Goal: Information Seeking & Learning: Learn about a topic

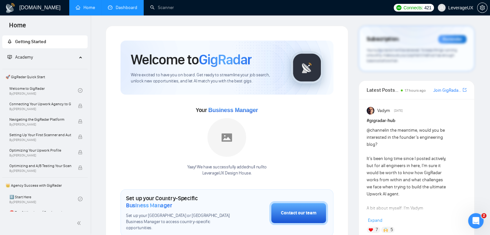
click at [132, 10] on link "Dashboard" at bounding box center [122, 7] width 29 height 5
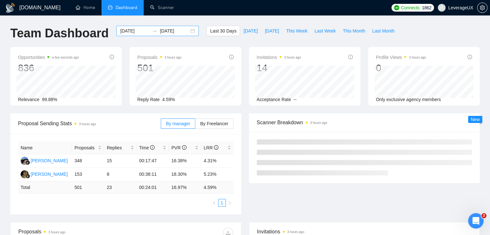
click at [125, 30] on input "[DATE]" at bounding box center [134, 30] width 29 height 7
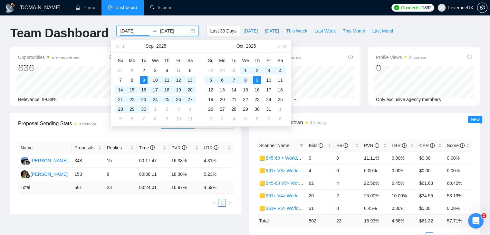
click at [126, 48] on button "button" at bounding box center [124, 46] width 7 height 13
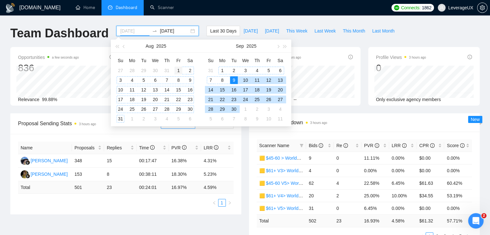
type input "[DATE]"
click at [178, 70] on div "1" at bounding box center [179, 71] width 8 height 8
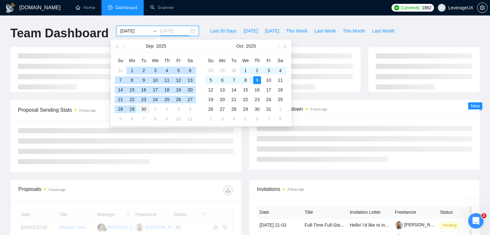
type input "[DATE]"
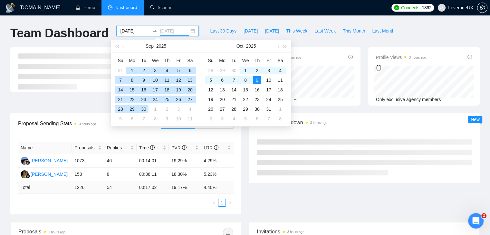
click at [144, 110] on div "30" at bounding box center [144, 109] width 8 height 8
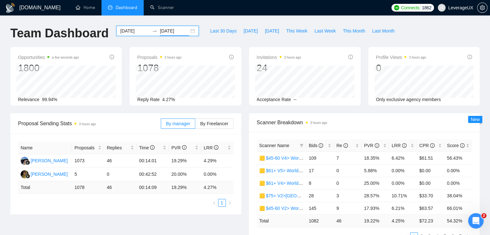
click at [185, 30] on div "[DATE] [DATE]" at bounding box center [157, 31] width 83 height 10
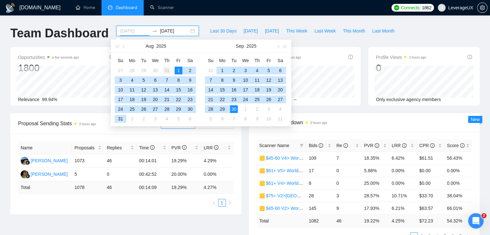
type input "[DATE]"
click at [168, 70] on div "31" at bounding box center [167, 71] width 8 height 8
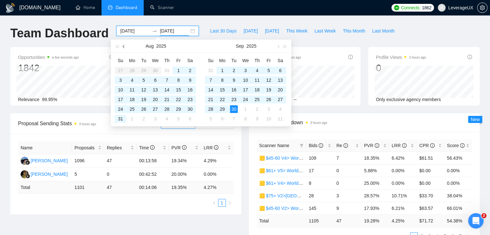
click at [122, 45] on button "button" at bounding box center [124, 46] width 7 height 13
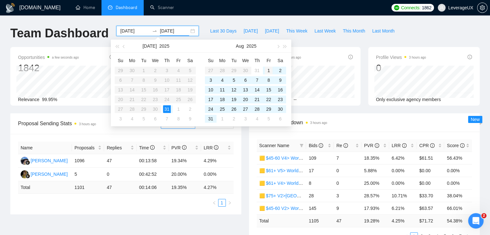
type input "[DATE]"
click at [267, 70] on div "1" at bounding box center [269, 71] width 8 height 8
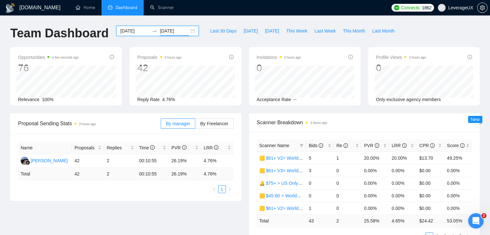
click at [177, 30] on input "[DATE]" at bounding box center [174, 30] width 29 height 7
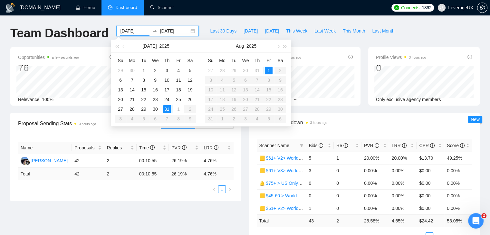
click at [130, 29] on input "[DATE]" at bounding box center [134, 30] width 29 height 7
type input "[DATE]"
click at [267, 69] on div "1" at bounding box center [269, 71] width 8 height 8
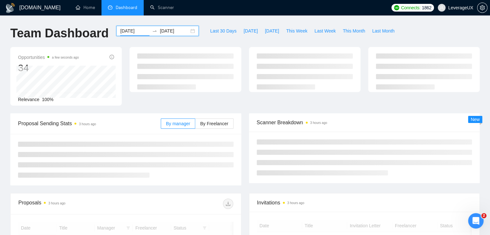
click at [173, 32] on input "[DATE]" at bounding box center [174, 30] width 29 height 7
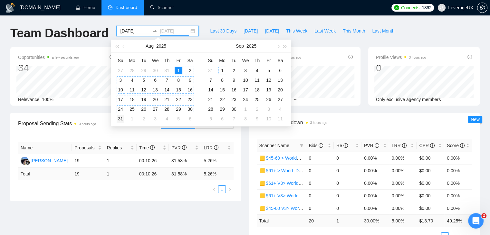
type input "[DATE]"
click at [122, 117] on div "31" at bounding box center [121, 119] width 8 height 8
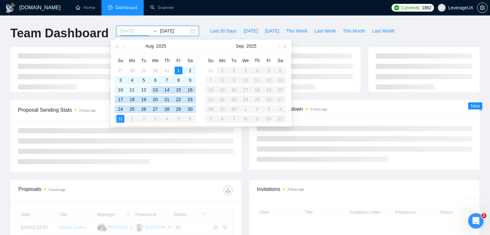
type input "[DATE]"
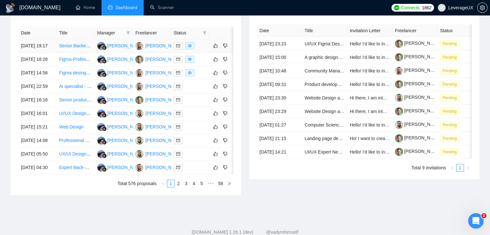
scroll to position [290, 0]
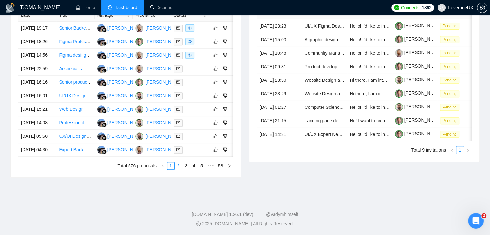
click at [181, 170] on link "2" at bounding box center [178, 165] width 7 height 7
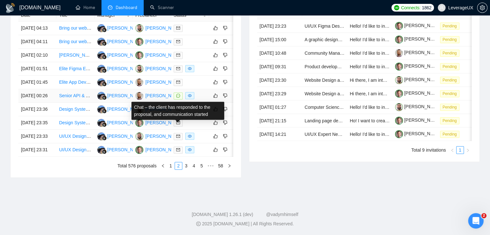
click at [177, 98] on icon "message" at bounding box center [178, 96] width 4 height 4
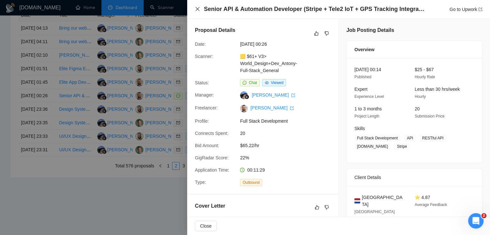
click at [197, 9] on icon "close" at bounding box center [197, 8] width 5 height 5
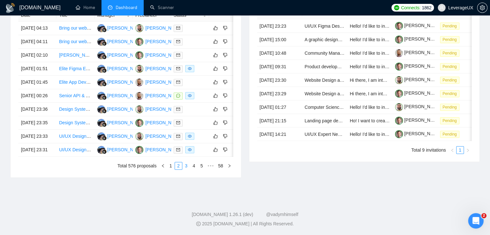
click at [186, 170] on link "3" at bounding box center [186, 165] width 7 height 7
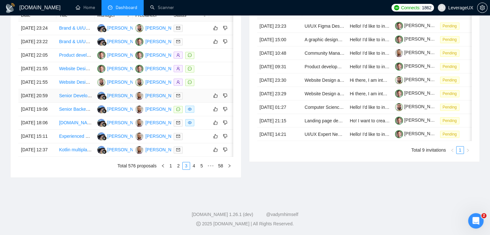
scroll to position [290, 0]
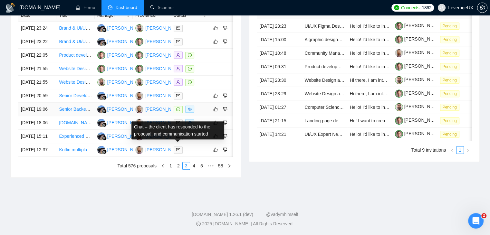
click at [180, 113] on span at bounding box center [178, 109] width 9 height 7
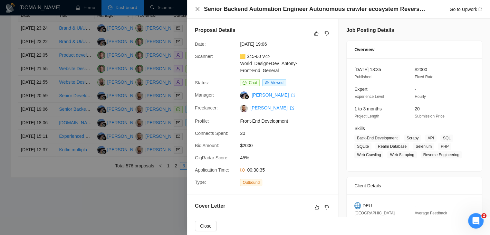
click at [199, 11] on icon "close" at bounding box center [198, 9] width 4 height 4
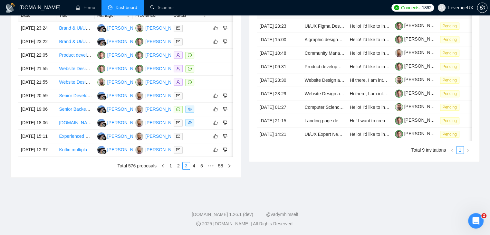
scroll to position [0, 10]
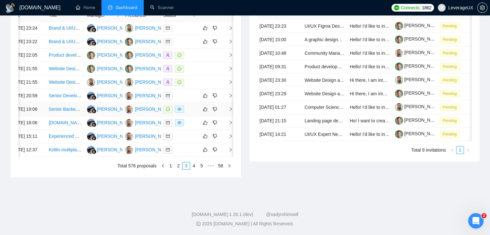
click at [229, 112] on icon "right" at bounding box center [231, 109] width 5 height 5
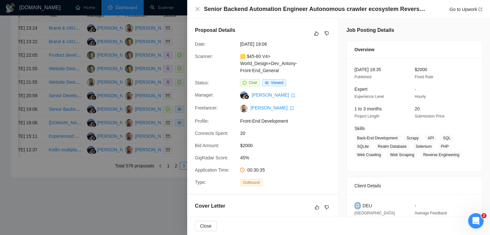
click at [280, 70] on div "🟨 $45-60 V4> World_Design+Dev_Antony-Front-End_General" at bounding box center [272, 63] width 68 height 21
drag, startPoint x: 277, startPoint y: 71, endPoint x: 247, endPoint y: 58, distance: 33.2
click at [247, 58] on div "🟨 $45-60 V4> World_Design+Dev_Antony-Front-End_General" at bounding box center [272, 63] width 68 height 21
copy link "45-60 V4> World_Design+Dev_Antony-Front-End_General"
click at [446, 9] on div "Senior Backend Automation Engineer Autonomous crawler ecosystem Reverse enginee…" at bounding box center [343, 9] width 278 height 8
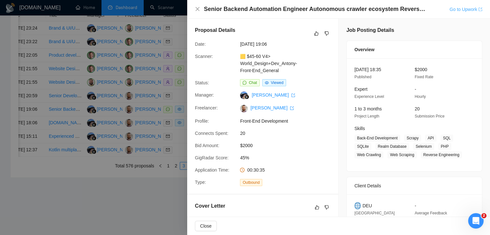
click at [460, 10] on link "Go to Upwork" at bounding box center [466, 9] width 33 height 5
click at [466, 9] on link "Go to Upwork" at bounding box center [466, 9] width 33 height 5
click at [198, 9] on icon "close" at bounding box center [198, 9] width 4 height 4
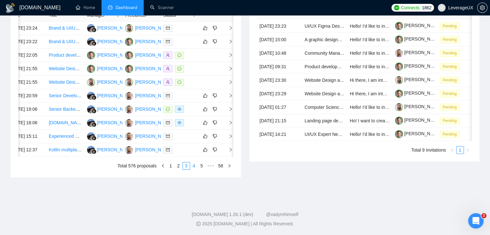
click at [194, 170] on link "4" at bounding box center [193, 165] width 7 height 7
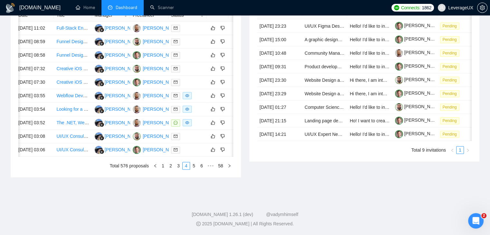
scroll to position [0, 0]
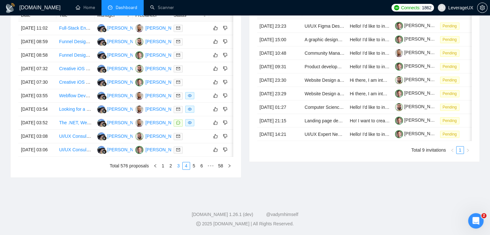
click at [181, 170] on link "3" at bounding box center [178, 165] width 7 height 7
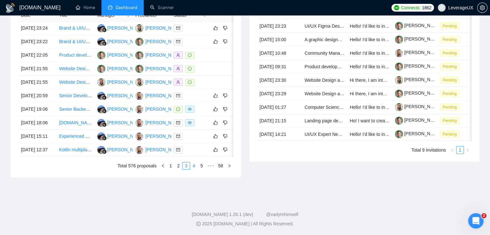
click at [195, 170] on link "4" at bounding box center [193, 165] width 7 height 7
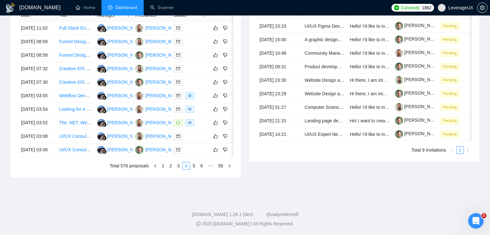
scroll to position [0, 10]
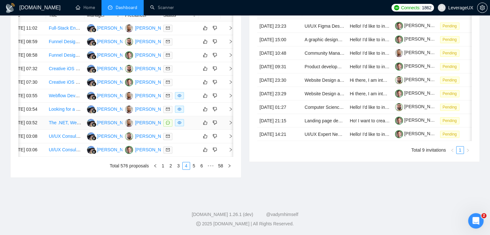
click at [231, 125] on icon "right" at bounding box center [231, 123] width 5 height 5
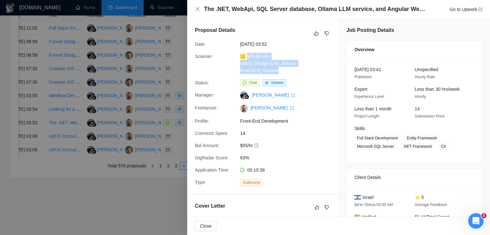
drag, startPoint x: 278, startPoint y: 71, endPoint x: 248, endPoint y: 58, distance: 32.8
click at [248, 58] on div "🟨 $45-60 V4> World_Design+Dev_Antony-Front-End_General" at bounding box center [272, 63] width 68 height 21
copy link "45-60 V4> World_Design+Dev_Antony-Front-End_General"
click at [461, 11] on link "Go to Upwork" at bounding box center [466, 9] width 33 height 5
click at [197, 8] on icon "close" at bounding box center [198, 9] width 4 height 4
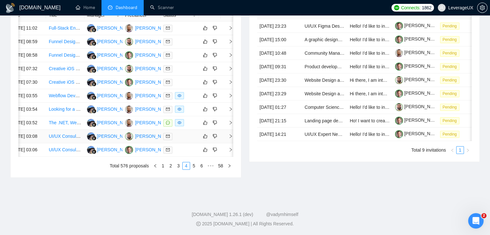
scroll to position [322, 0]
click at [192, 170] on link "5" at bounding box center [193, 165] width 7 height 7
click at [229, 121] on icon "right" at bounding box center [231, 123] width 5 height 5
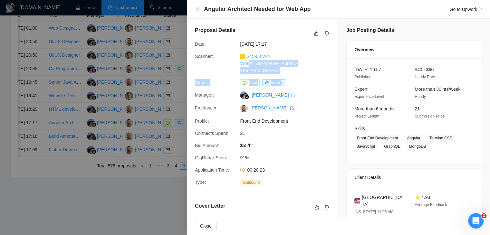
drag, startPoint x: 280, startPoint y: 75, endPoint x: 255, endPoint y: 67, distance: 26.2
click at [249, 65] on div "Proposal Details Date: [DATE] 17:17 Scanner: 🟨 $45-60 V2> World_Design+Dev_Anto…" at bounding box center [262, 106] width 151 height 175
click at [286, 74] on div "🟨 $45-60 V2> World_Design+Dev_Antony-Front-End_General" at bounding box center [272, 63] width 68 height 21
drag, startPoint x: 276, startPoint y: 72, endPoint x: 247, endPoint y: 57, distance: 32.3
click at [247, 57] on div "🟨 $45-60 V2> World_Design+Dev_Antony-Front-End_General" at bounding box center [272, 63] width 68 height 21
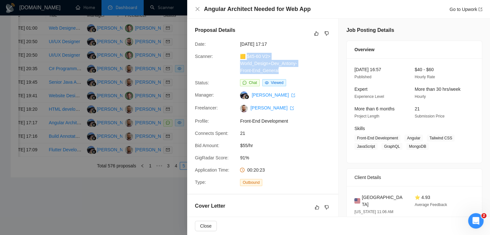
copy link "45-60 V2> World_Design+Dev_Antony-Front-End_General"
click at [477, 10] on link "Go to Upwork" at bounding box center [466, 9] width 33 height 5
click at [197, 11] on icon "close" at bounding box center [197, 8] width 5 height 5
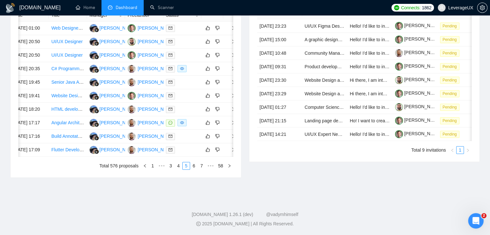
scroll to position [0, 10]
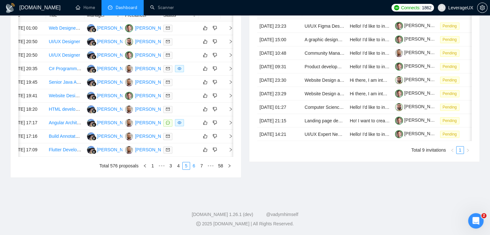
click at [196, 170] on link "6" at bounding box center [193, 165] width 7 height 7
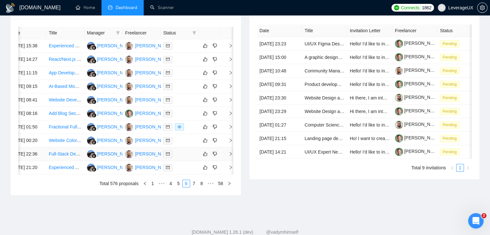
scroll to position [290, 0]
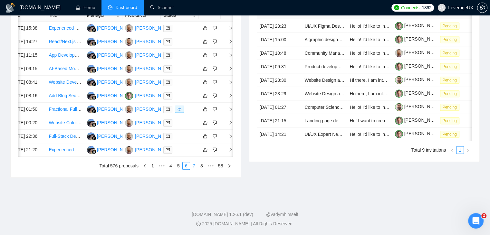
click at [195, 170] on link "7" at bounding box center [193, 165] width 7 height 7
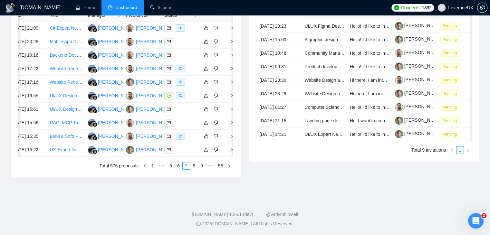
scroll to position [0, 10]
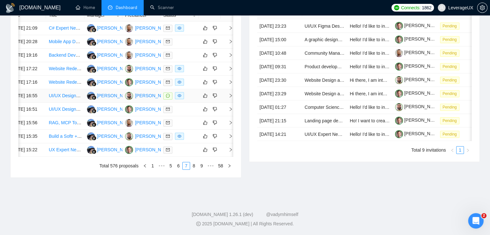
click at [230, 98] on icon "right" at bounding box center [231, 95] width 5 height 5
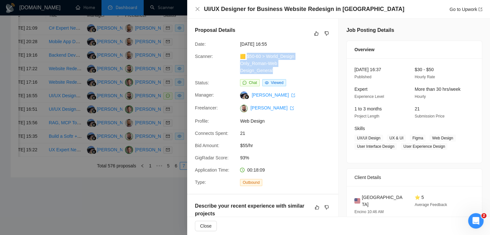
drag, startPoint x: 276, startPoint y: 72, endPoint x: 247, endPoint y: 57, distance: 32.9
click at [247, 57] on div "🟨 $50-60 > World_Design Only_Roman-Web Design_General" at bounding box center [272, 63] width 68 height 21
copy link "50-60 > World_Design Only_Roman-Web Design_General"
click at [462, 9] on link "Go to Upwork" at bounding box center [466, 9] width 33 height 5
click at [198, 9] on icon "close" at bounding box center [198, 9] width 4 height 4
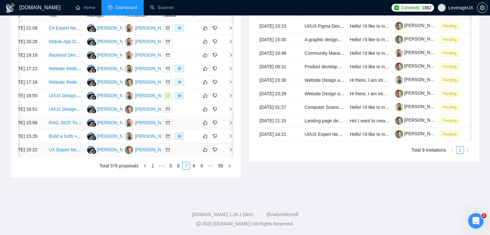
scroll to position [322, 0]
click at [193, 170] on link "8" at bounding box center [193, 165] width 7 height 7
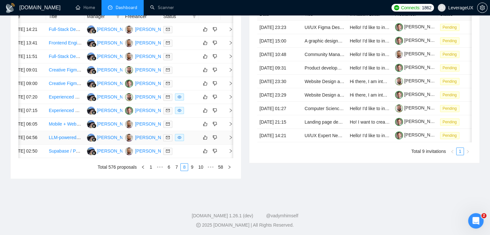
scroll to position [290, 0]
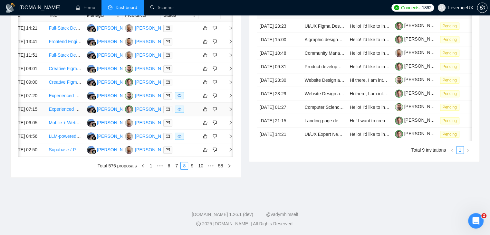
click at [232, 112] on icon "right" at bounding box center [231, 109] width 5 height 5
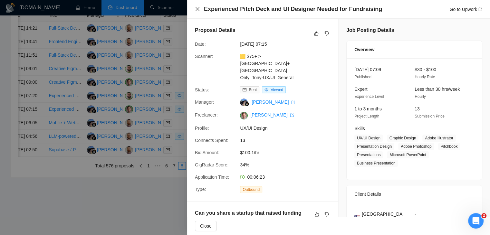
click at [197, 8] on icon "close" at bounding box center [197, 8] width 5 height 5
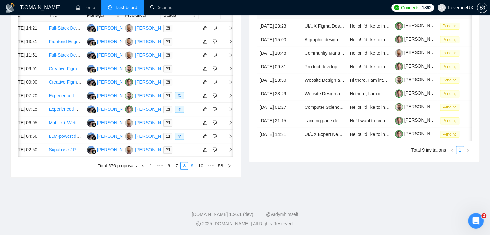
click at [194, 170] on link "9" at bounding box center [192, 165] width 7 height 7
click at [194, 170] on link "10" at bounding box center [191, 165] width 9 height 7
click at [195, 170] on link "11" at bounding box center [191, 165] width 9 height 7
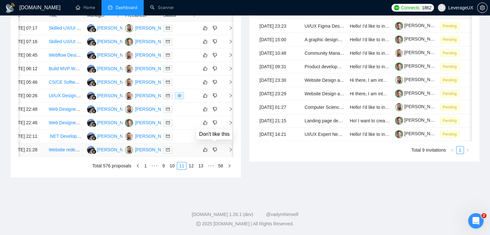
scroll to position [340, 0]
click at [193, 165] on link "12" at bounding box center [191, 165] width 9 height 7
click at [192, 166] on link "13" at bounding box center [191, 165] width 9 height 7
click at [195, 166] on link "14" at bounding box center [191, 165] width 9 height 7
click at [193, 167] on link "15" at bounding box center [191, 165] width 9 height 7
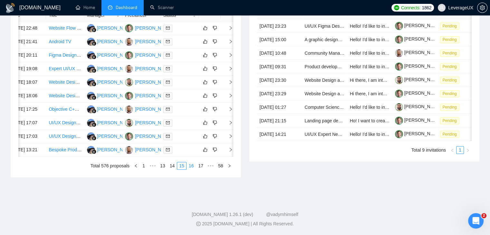
click at [193, 167] on link "16" at bounding box center [191, 165] width 9 height 7
click at [191, 170] on link "17" at bounding box center [191, 165] width 9 height 7
click at [195, 170] on link "18" at bounding box center [191, 165] width 9 height 7
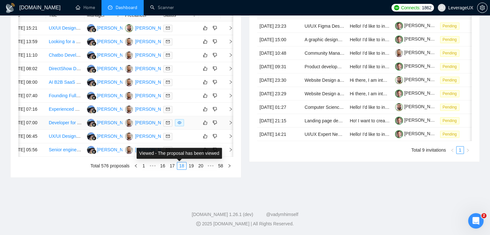
scroll to position [340, 0]
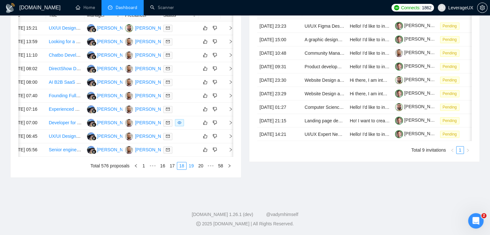
click at [192, 168] on link "19" at bounding box center [191, 165] width 9 height 7
click at [194, 170] on link "20" at bounding box center [191, 165] width 9 height 7
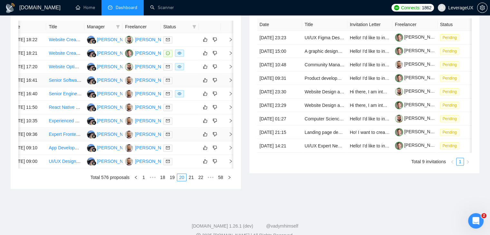
scroll to position [244, 0]
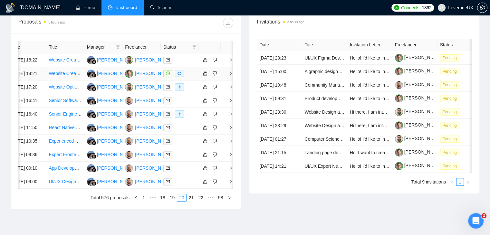
click at [230, 76] on icon "right" at bounding box center [231, 73] width 5 height 5
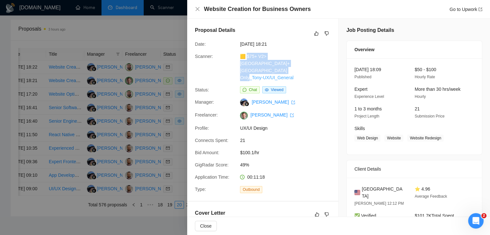
drag, startPoint x: 294, startPoint y: 71, endPoint x: 246, endPoint y: 58, distance: 49.3
click at [246, 58] on div "🟨 $75+ V2>[GEOGRAPHIC_DATA]+[GEOGRAPHIC_DATA] Only_Tony-UX/UI_General" at bounding box center [272, 67] width 68 height 28
copy link "75+ V2>[GEOGRAPHIC_DATA]+[GEOGRAPHIC_DATA] Only_Tony-UX/UI_General"
click at [464, 9] on link "Go to Upwork" at bounding box center [466, 9] width 33 height 5
click at [195, 8] on div "Website Creation for Business Owners Go to Upwork" at bounding box center [338, 9] width 303 height 19
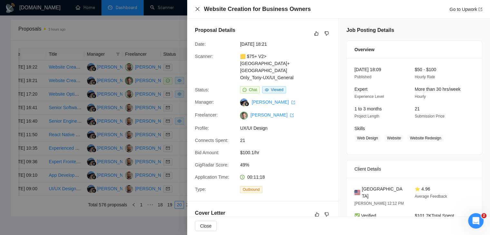
click at [197, 9] on icon "close" at bounding box center [198, 9] width 4 height 4
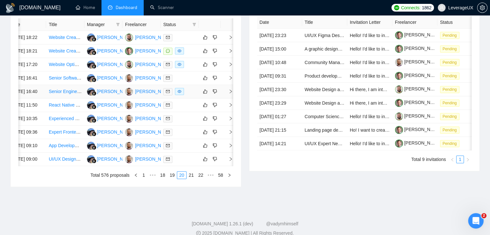
scroll to position [340, 0]
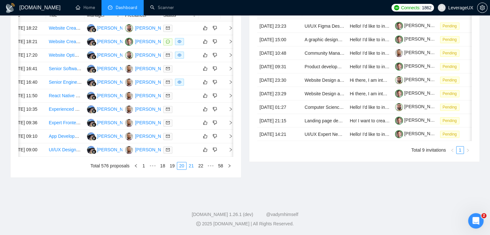
click at [191, 168] on link "21" at bounding box center [191, 165] width 9 height 7
click at [191, 165] on link "22" at bounding box center [191, 165] width 9 height 7
click at [193, 165] on link "23" at bounding box center [191, 165] width 9 height 7
click at [193, 165] on link "24" at bounding box center [191, 165] width 9 height 7
click at [194, 166] on link "25" at bounding box center [191, 165] width 9 height 7
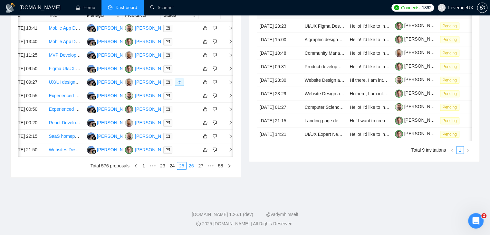
click at [196, 168] on link "26" at bounding box center [191, 165] width 9 height 7
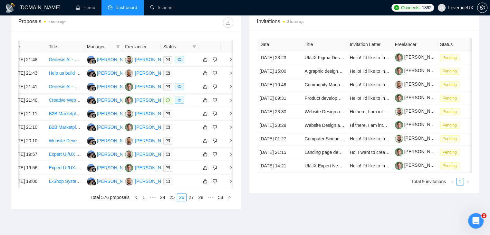
scroll to position [244, 0]
click at [229, 103] on icon "right" at bounding box center [231, 100] width 5 height 5
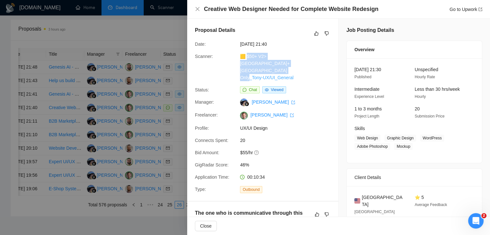
drag, startPoint x: 295, startPoint y: 73, endPoint x: 246, endPoint y: 57, distance: 51.3
click at [246, 57] on div "🟨 $50+ V2> [GEOGRAPHIC_DATA]+[GEOGRAPHIC_DATA] Only_Tony-UX/UI_General" at bounding box center [272, 67] width 68 height 28
copy link "50+ V2> [GEOGRAPHIC_DATA]+[GEOGRAPHIC_DATA] Only_Tony-UX/UI_General"
click at [457, 8] on link "Go to Upwork" at bounding box center [466, 9] width 33 height 5
click at [200, 7] on div "Creative Web Designer Needed for Complete Website Redesign Go to Upwork" at bounding box center [338, 9] width 287 height 8
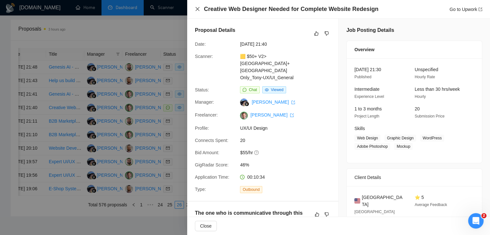
click at [197, 9] on icon "close" at bounding box center [198, 9] width 4 height 4
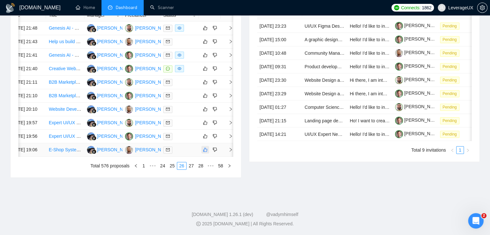
scroll to position [340, 0]
click at [190, 167] on link "27" at bounding box center [191, 165] width 9 height 7
click at [190, 163] on link "28" at bounding box center [191, 165] width 9 height 7
click at [194, 168] on link "29" at bounding box center [191, 165] width 9 height 7
click at [194, 168] on link "30" at bounding box center [191, 165] width 9 height 7
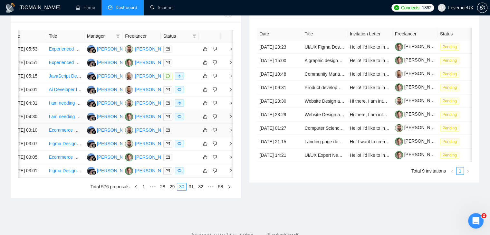
scroll to position [244, 0]
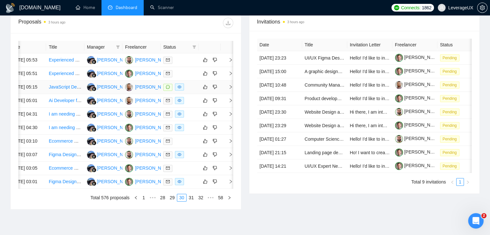
click at [228, 89] on span "right" at bounding box center [228, 87] width 10 height 5
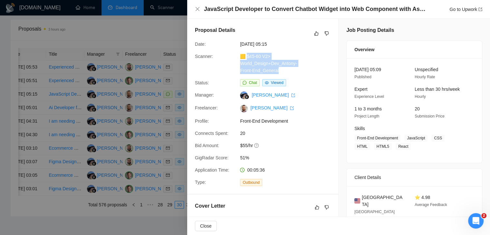
drag, startPoint x: 280, startPoint y: 71, endPoint x: 246, endPoint y: 54, distance: 38.2
click at [246, 54] on div "🟨 $45-60 V2> World_Design+Dev_Antony-Front-End_General" at bounding box center [272, 63] width 68 height 21
copy link "45-60 V2> World_Design+Dev_Antony-Front-End_General"
click at [453, 9] on link "Go to Upwork" at bounding box center [466, 9] width 33 height 5
click at [198, 9] on icon "close" at bounding box center [198, 9] width 4 height 4
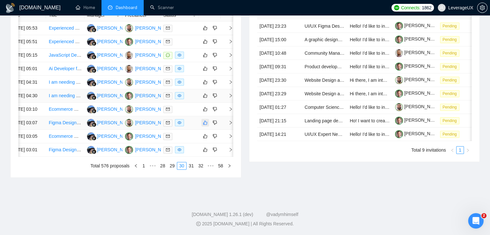
scroll to position [340, 0]
click at [192, 168] on link "31" at bounding box center [191, 165] width 9 height 7
click at [230, 148] on icon "right" at bounding box center [231, 150] width 2 height 4
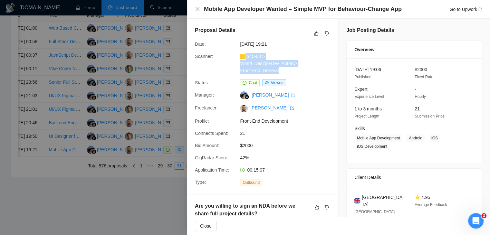
drag, startPoint x: 279, startPoint y: 73, endPoint x: 245, endPoint y: 58, distance: 36.8
click at [245, 58] on div "🟨 $45-60 > World_Design+Dev_Antony-Front-End_General" at bounding box center [272, 63] width 68 height 21
copy link "$45-60 > World_Design+Dev_Antony-Front-End_General"
click at [463, 12] on div "Go to Upwork" at bounding box center [466, 9] width 33 height 7
click at [466, 10] on link "Go to Upwork" at bounding box center [466, 9] width 33 height 5
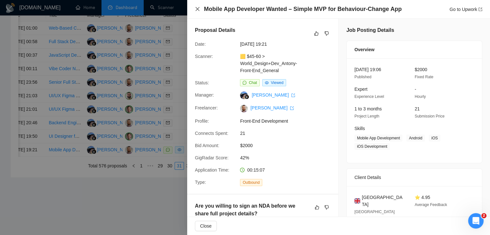
click at [195, 9] on div "Mobile App Developer Wanted – Simple MVP for Behaviour-Change App Go to Upwork" at bounding box center [338, 9] width 303 height 19
click at [195, 9] on icon "close" at bounding box center [197, 8] width 5 height 5
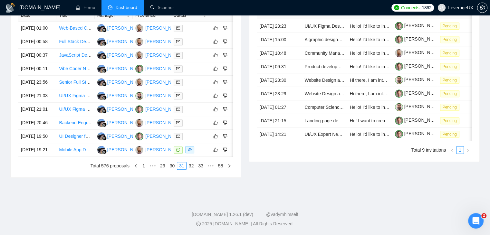
scroll to position [0, 0]
click at [190, 167] on link "32" at bounding box center [191, 165] width 9 height 7
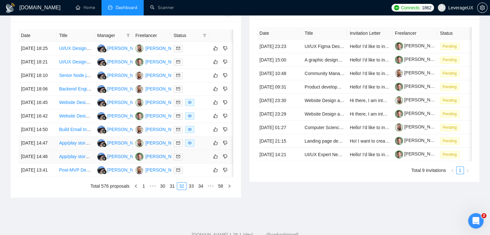
scroll to position [340, 0]
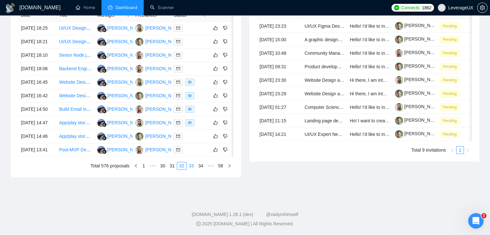
click at [192, 167] on link "33" at bounding box center [191, 165] width 9 height 7
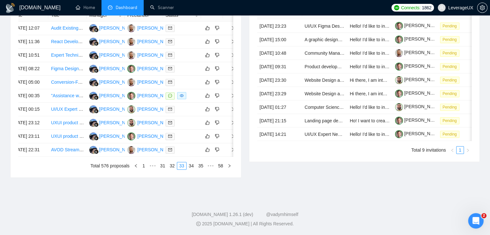
scroll to position [0, 10]
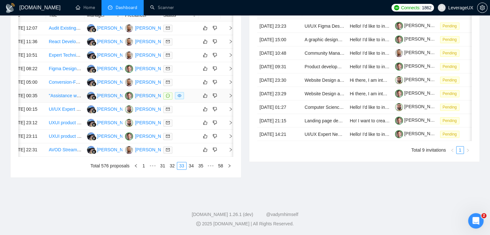
click at [231, 95] on icon "right" at bounding box center [231, 95] width 5 height 5
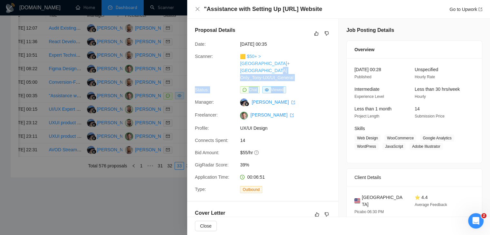
drag, startPoint x: 293, startPoint y: 74, endPoint x: 298, endPoint y: 72, distance: 6.2
click at [276, 69] on div "Proposal Details Date: [DATE] 00:35 Scanner: 🟨 $50+ > [GEOGRAPHIC_DATA]+[GEOGRA…" at bounding box center [262, 110] width 151 height 182
click at [300, 73] on div "🟨 $50+ > [GEOGRAPHIC_DATA]+[GEOGRAPHIC_DATA] Only_Tony-UX/UI_General" at bounding box center [272, 67] width 68 height 28
drag, startPoint x: 295, startPoint y: 69, endPoint x: 247, endPoint y: 58, distance: 49.4
click at [247, 58] on div "🟨 $50+ > [GEOGRAPHIC_DATA]+[GEOGRAPHIC_DATA] Only_Tony-UX/UI_General" at bounding box center [272, 67] width 68 height 28
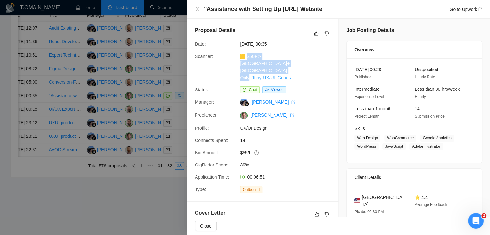
copy link "50+ > [GEOGRAPHIC_DATA]+[GEOGRAPHIC_DATA] Only_Tony-UX/UI_General"
click at [462, 9] on link "Go to Upwork" at bounding box center [466, 9] width 33 height 5
click at [200, 11] on icon "close" at bounding box center [197, 8] width 5 height 5
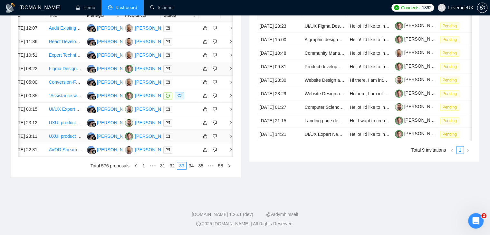
scroll to position [340, 0]
click at [192, 166] on link "34" at bounding box center [191, 165] width 9 height 7
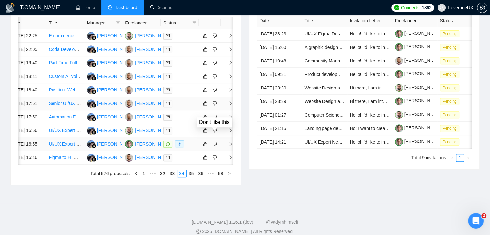
scroll to position [308, 0]
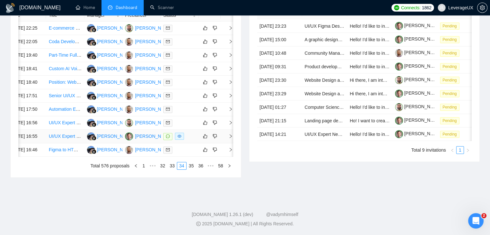
click at [230, 138] on icon "right" at bounding box center [231, 136] width 2 height 4
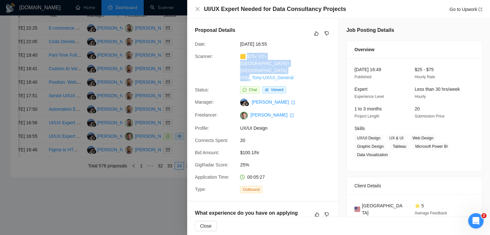
drag, startPoint x: 294, startPoint y: 71, endPoint x: 247, endPoint y: 58, distance: 48.8
click at [247, 58] on div "🟨 $75+ V2>[GEOGRAPHIC_DATA]+[GEOGRAPHIC_DATA] Only_Tony-UX/UI_General" at bounding box center [272, 67] width 68 height 28
copy link "75+ V2>[GEOGRAPHIC_DATA]+[GEOGRAPHIC_DATA] Only_Tony-UX/UI_General"
click at [455, 10] on link "Go to Upwork" at bounding box center [466, 9] width 33 height 5
click at [199, 10] on icon "close" at bounding box center [197, 8] width 5 height 5
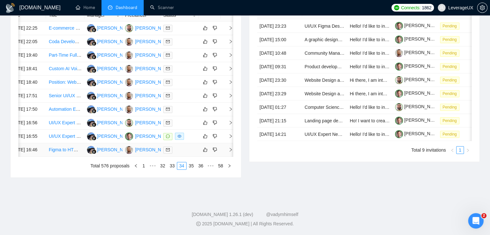
scroll to position [340, 0]
click at [192, 165] on link "35" at bounding box center [191, 165] width 9 height 7
click at [191, 166] on link "36" at bounding box center [191, 165] width 9 height 7
click at [193, 163] on link "37" at bounding box center [191, 165] width 9 height 7
click at [191, 165] on link "38" at bounding box center [191, 165] width 9 height 7
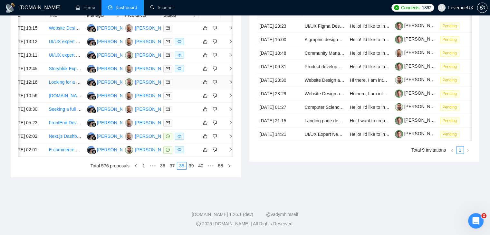
scroll to position [308, 0]
click at [231, 139] on icon "right" at bounding box center [231, 136] width 5 height 5
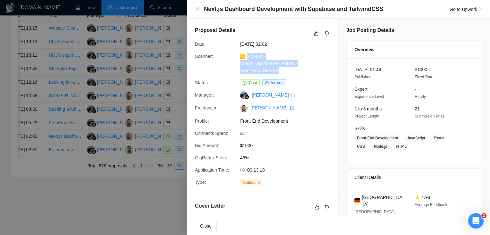
drag, startPoint x: 282, startPoint y: 71, endPoint x: 248, endPoint y: 58, distance: 37.1
click at [248, 58] on div "🟨 $45-60 > World_Design+Dev_Antony-Front-End_General" at bounding box center [272, 63] width 68 height 21
click at [477, 11] on link "Go to Upwork" at bounding box center [466, 9] width 33 height 5
click at [197, 13] on div "Next.js Dashboard Development with Supabase and TailwindCSS Go to Upwork" at bounding box center [338, 9] width 287 height 8
click at [199, 9] on icon "close" at bounding box center [197, 8] width 5 height 5
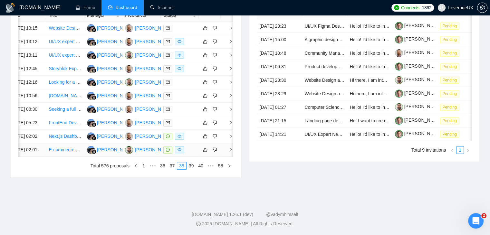
click at [229, 152] on icon "right" at bounding box center [231, 150] width 5 height 5
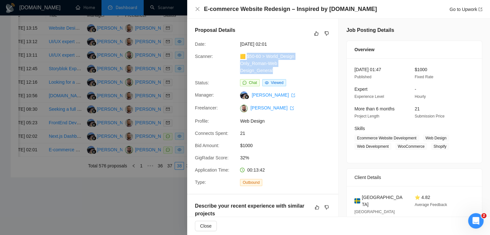
drag, startPoint x: 273, startPoint y: 72, endPoint x: 248, endPoint y: 58, distance: 29.3
click at [248, 58] on div "🟨 $50-60 > World_Design Only_Roman-Web Design_General" at bounding box center [272, 63] width 68 height 21
click at [458, 11] on link "Go to Upwork" at bounding box center [466, 9] width 33 height 5
click at [197, 10] on icon "close" at bounding box center [198, 9] width 4 height 4
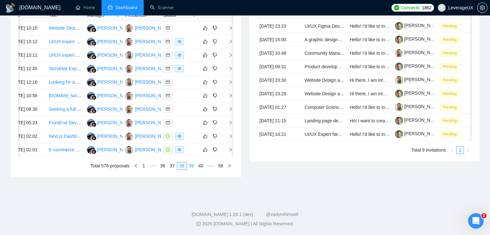
click at [194, 170] on link "39" at bounding box center [191, 165] width 9 height 7
click at [194, 167] on link "40" at bounding box center [191, 165] width 9 height 7
click at [229, 148] on icon "right" at bounding box center [231, 150] width 5 height 5
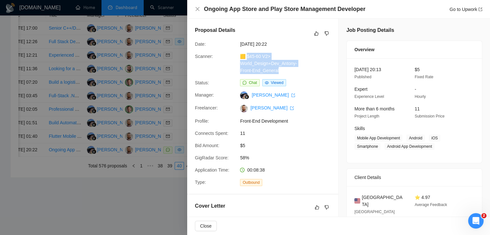
drag, startPoint x: 281, startPoint y: 72, endPoint x: 248, endPoint y: 58, distance: 36.6
click at [248, 58] on div "🟨 $45-60 V2> World_Design+Dev_Antony-Front-End_General" at bounding box center [272, 63] width 68 height 21
click at [461, 8] on link "Go to Upwork" at bounding box center [466, 9] width 33 height 5
click at [199, 6] on div "Ongoing App Store and Play Store Management Developer Go to Upwork" at bounding box center [338, 9] width 287 height 8
click at [199, 9] on icon "close" at bounding box center [197, 8] width 5 height 5
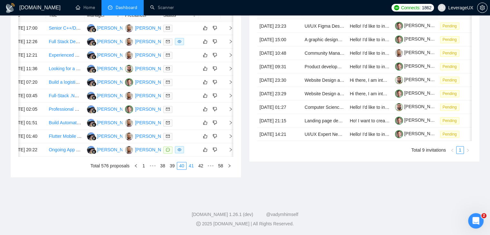
click at [192, 168] on link "41" at bounding box center [191, 165] width 9 height 7
click at [317, 144] on div "Invitations 3 hours ago Date Title Invitation Letter Freelancer Status [DATE] 2…" at bounding box center [364, 79] width 239 height 198
click at [193, 166] on link "42" at bounding box center [191, 165] width 9 height 7
click at [229, 139] on icon "right" at bounding box center [231, 136] width 5 height 5
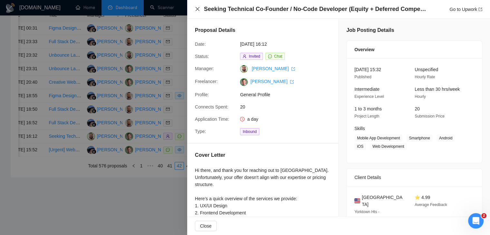
click at [198, 11] on icon "close" at bounding box center [197, 8] width 5 height 5
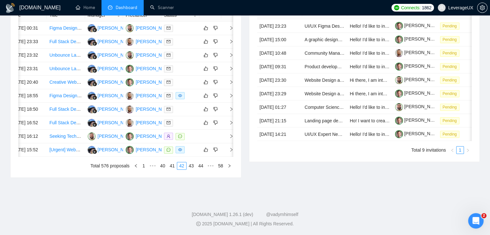
scroll to position [0, 10]
click at [229, 148] on icon "right" at bounding box center [231, 150] width 5 height 5
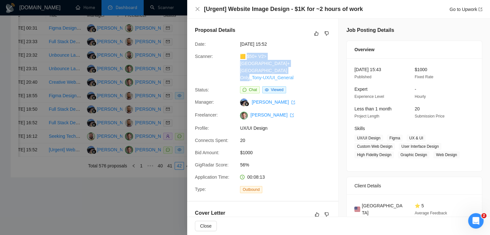
drag, startPoint x: 296, startPoint y: 71, endPoint x: 247, endPoint y: 55, distance: 52.1
click at [247, 55] on div "🟨 $50+ V2> [GEOGRAPHIC_DATA]+[GEOGRAPHIC_DATA] Only_Tony-UX/UI_General" at bounding box center [272, 67] width 68 height 28
click at [450, 8] on link "Go to Upwork" at bounding box center [466, 9] width 33 height 5
click at [197, 8] on icon "close" at bounding box center [198, 9] width 4 height 4
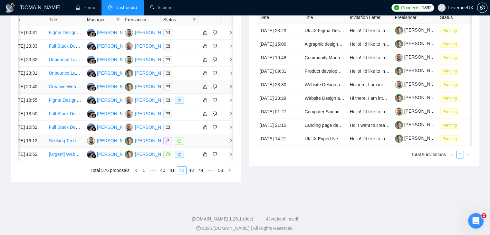
scroll to position [340, 0]
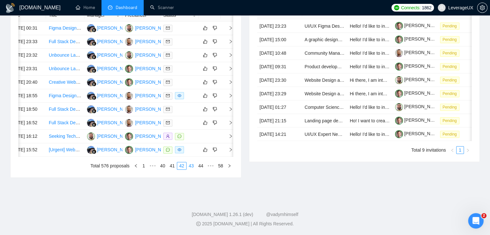
click at [193, 165] on link "43" at bounding box center [191, 165] width 9 height 7
click at [195, 166] on link "44" at bounding box center [191, 165] width 9 height 7
click at [190, 165] on link "45" at bounding box center [191, 165] width 9 height 7
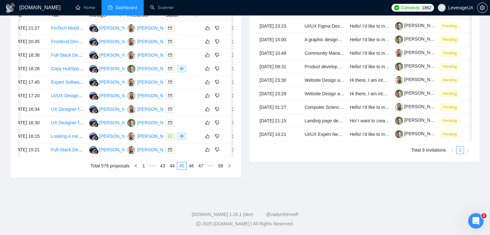
scroll to position [0, 10]
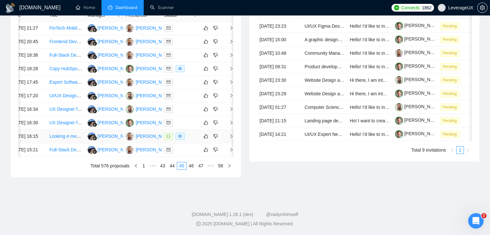
click at [232, 139] on icon "right" at bounding box center [231, 136] width 5 height 5
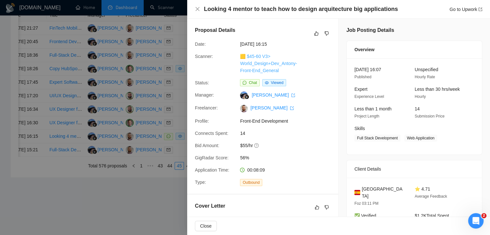
drag, startPoint x: 284, startPoint y: 72, endPoint x: 248, endPoint y: 55, distance: 40.1
click at [248, 55] on div "🟨 $45-60 V3> World_Design+Dev_Antony-Front-End_General" at bounding box center [272, 63] width 68 height 21
click at [461, 9] on link "Go to Upwork" at bounding box center [466, 9] width 33 height 5
click at [455, 10] on link "Go to Upwork" at bounding box center [466, 9] width 33 height 5
click at [197, 11] on icon "close" at bounding box center [197, 8] width 5 height 5
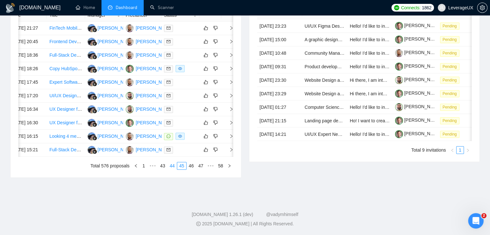
scroll to position [340, 0]
click at [193, 165] on link "46" at bounding box center [191, 165] width 9 height 7
click at [190, 167] on link "47" at bounding box center [191, 165] width 9 height 7
click at [192, 164] on link "48" at bounding box center [191, 165] width 9 height 7
click at [195, 164] on link "49" at bounding box center [191, 165] width 9 height 7
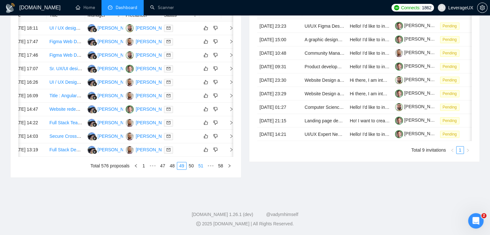
click at [192, 165] on link "50" at bounding box center [191, 165] width 9 height 7
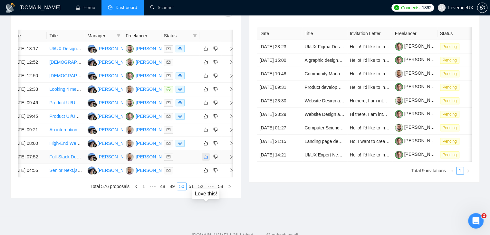
scroll to position [244, 0]
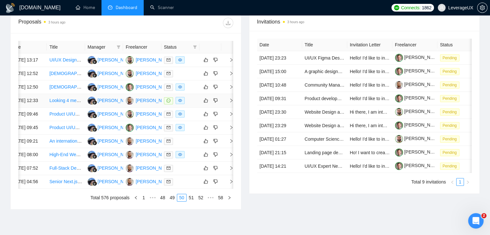
click at [231, 102] on icon "right" at bounding box center [231, 101] width 2 height 4
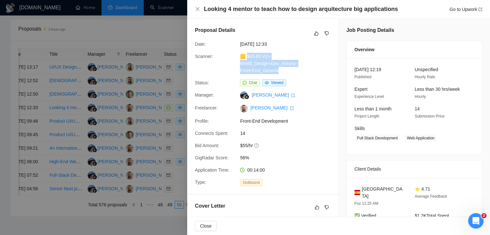
drag, startPoint x: 282, startPoint y: 73, endPoint x: 247, endPoint y: 57, distance: 39.2
click at [247, 57] on div "🟨 $45-60 V2> World_Design+Dev_Antony-Front-End_General" at bounding box center [272, 63] width 68 height 21
click at [451, 8] on link "Go to Upwork" at bounding box center [466, 9] width 33 height 5
click at [199, 10] on icon "close" at bounding box center [197, 8] width 5 height 5
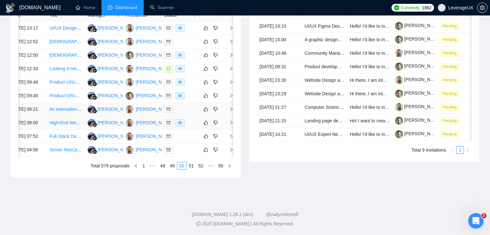
scroll to position [308, 0]
click at [194, 170] on link "51" at bounding box center [191, 165] width 9 height 7
click at [232, 125] on icon "right" at bounding box center [231, 123] width 5 height 5
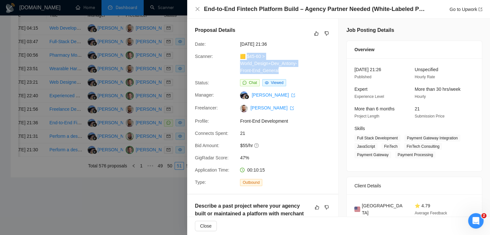
drag, startPoint x: 277, startPoint y: 71, endPoint x: 247, endPoint y: 57, distance: 33.5
click at [247, 57] on div "🟨 $45-60 > World_Design+Dev_Antony-Front-End_General" at bounding box center [272, 63] width 68 height 21
click at [458, 9] on link "Go to Upwork" at bounding box center [466, 9] width 33 height 5
click at [197, 11] on icon "close" at bounding box center [197, 8] width 5 height 5
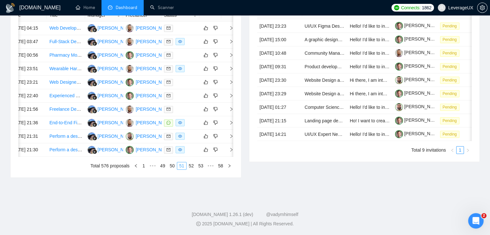
scroll to position [340, 0]
click at [190, 164] on link "52" at bounding box center [191, 165] width 9 height 7
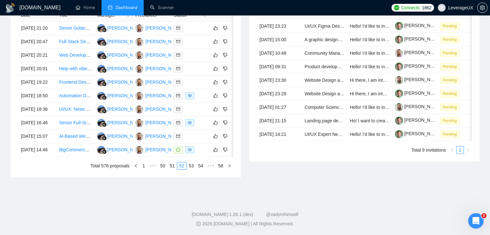
scroll to position [0, 10]
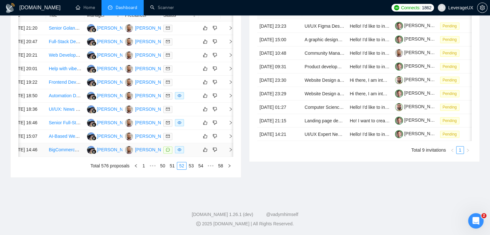
click at [229, 152] on icon "right" at bounding box center [231, 150] width 5 height 5
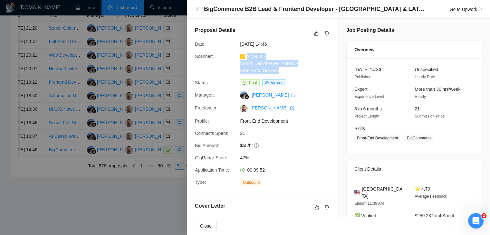
drag, startPoint x: 280, startPoint y: 73, endPoint x: 247, endPoint y: 56, distance: 36.9
click at [247, 56] on div "🟨 $45-60 > World_Design+Dev_Antony-Front-End_General" at bounding box center [272, 63] width 68 height 21
drag, startPoint x: 253, startPoint y: 62, endPoint x: 435, endPoint y: 18, distance: 187.0
drag, startPoint x: 280, startPoint y: 71, endPoint x: 245, endPoint y: 56, distance: 38.0
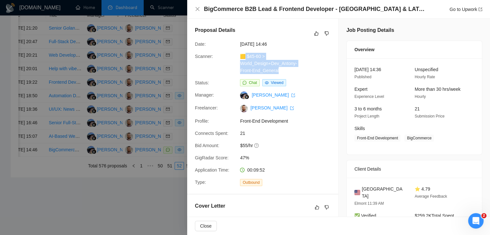
click at [245, 56] on div "🟨 $45-60 > World_Design+Dev_Antony-Front-End_General" at bounding box center [272, 63] width 68 height 21
click at [283, 53] on div "🟨 $45-60 > World_Design+Dev_Antony-Front-End_General" at bounding box center [272, 63] width 68 height 21
click at [200, 9] on div "BigCommerce B2B Lead & Frontend Developer - [GEOGRAPHIC_DATA] & LATAM Go to Upw…" at bounding box center [338, 9] width 287 height 8
click at [198, 11] on icon "close" at bounding box center [197, 8] width 5 height 5
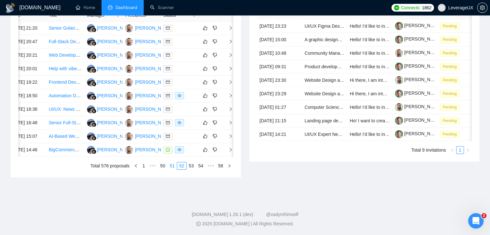
click at [174, 170] on link "51" at bounding box center [172, 165] width 9 height 7
click at [192, 170] on link "52" at bounding box center [191, 165] width 9 height 7
click at [230, 152] on icon "right" at bounding box center [231, 150] width 5 height 5
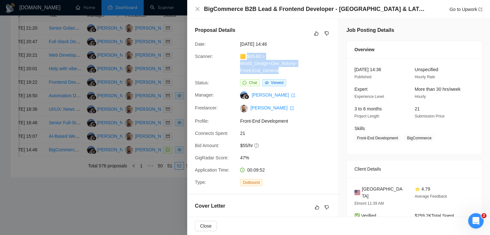
drag, startPoint x: 277, startPoint y: 71, endPoint x: 248, endPoint y: 58, distance: 32.6
click at [248, 58] on div "🟨 $45-60 > World_Design+Dev_Antony-Front-End_General" at bounding box center [272, 63] width 68 height 21
click at [457, 8] on link "Go to Upwork" at bounding box center [466, 9] width 33 height 5
click at [199, 11] on icon "close" at bounding box center [197, 8] width 5 height 5
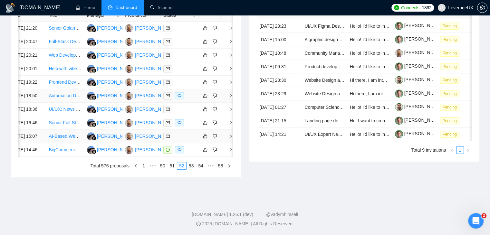
scroll to position [340, 0]
click at [191, 165] on link "53" at bounding box center [191, 165] width 9 height 7
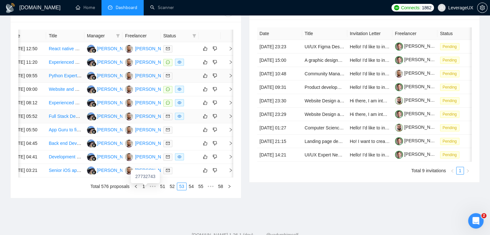
scroll to position [244, 0]
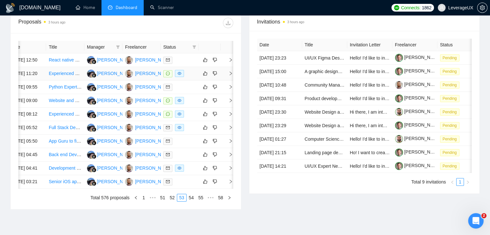
click at [229, 76] on icon "right" at bounding box center [231, 73] width 5 height 5
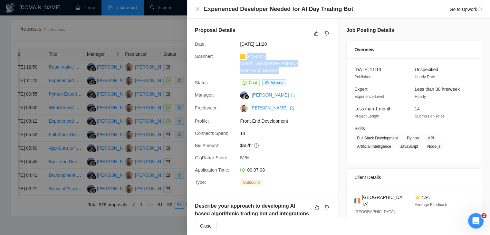
drag, startPoint x: 280, startPoint y: 71, endPoint x: 248, endPoint y: 58, distance: 35.0
click at [248, 58] on div "🟨 $45-60 > World_Design+Dev_Antony-Front-End_General" at bounding box center [272, 63] width 68 height 21
click at [284, 42] on span "[DATE] 11:20" at bounding box center [288, 44] width 97 height 7
click at [463, 10] on link "Go to Upwork" at bounding box center [466, 9] width 33 height 5
click at [197, 8] on icon "close" at bounding box center [197, 8] width 5 height 5
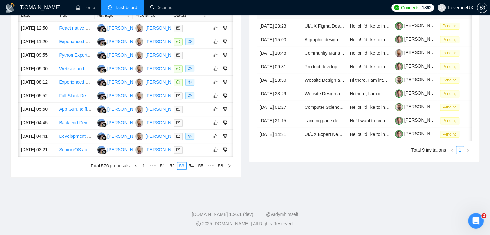
scroll to position [0, 10]
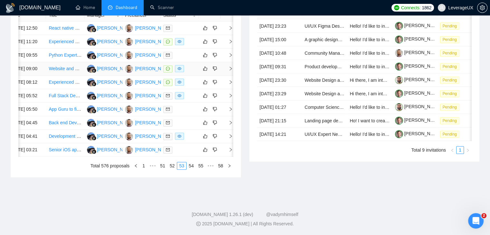
click at [230, 71] on icon "right" at bounding box center [231, 68] width 5 height 5
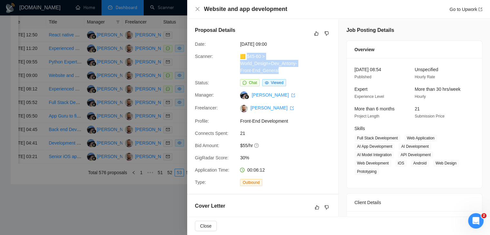
drag, startPoint x: 279, startPoint y: 72, endPoint x: 248, endPoint y: 58, distance: 34.9
click at [248, 58] on div "🟨 $45-60 > World_Design+Dev_Antony-Front-End_General" at bounding box center [272, 63] width 68 height 21
click at [469, 8] on link "Go to Upwork" at bounding box center [466, 9] width 33 height 5
click at [177, 69] on div at bounding box center [245, 117] width 490 height 235
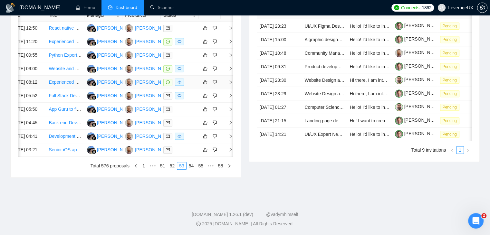
click at [229, 84] on icon "right" at bounding box center [231, 82] width 5 height 5
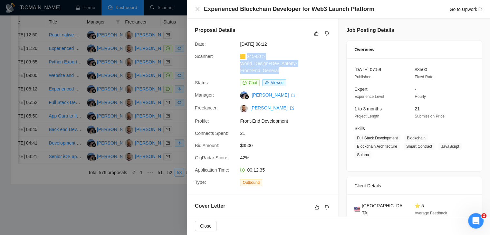
drag, startPoint x: 281, startPoint y: 71, endPoint x: 247, endPoint y: 57, distance: 37.1
click at [247, 57] on div "🟨 $45-60 > World_Design+Dev_Antony-Front-End_General" at bounding box center [272, 63] width 68 height 21
click at [453, 9] on link "Go to Upwork" at bounding box center [466, 9] width 33 height 5
click at [160, 93] on div at bounding box center [245, 117] width 490 height 235
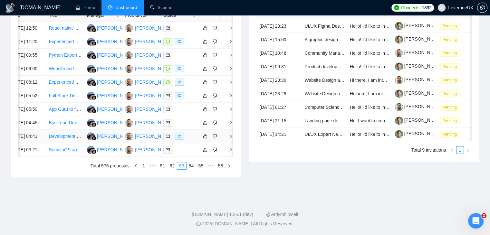
scroll to position [308, 0]
click at [190, 170] on link "54" at bounding box center [191, 165] width 9 height 7
click at [230, 112] on icon "right" at bounding box center [231, 109] width 5 height 5
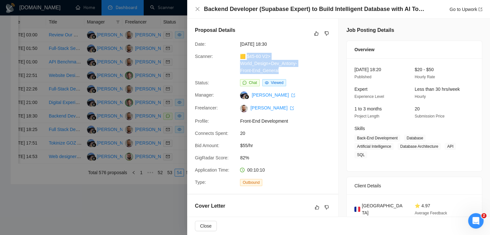
drag, startPoint x: 279, startPoint y: 71, endPoint x: 247, endPoint y: 57, distance: 35.4
click at [247, 57] on div "🟨 $45-60 V2> World_Design+Dev_Antony-Front-End_General" at bounding box center [272, 63] width 68 height 21
click at [453, 9] on link "Go to Upwork" at bounding box center [466, 9] width 33 height 5
click at [196, 9] on icon "close" at bounding box center [197, 8] width 5 height 5
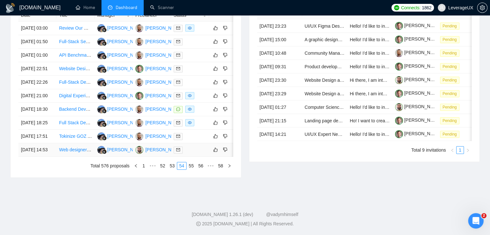
scroll to position [308, 0]
click at [192, 170] on link "55" at bounding box center [191, 165] width 9 height 7
click at [202, 170] on link "56" at bounding box center [201, 165] width 9 height 7
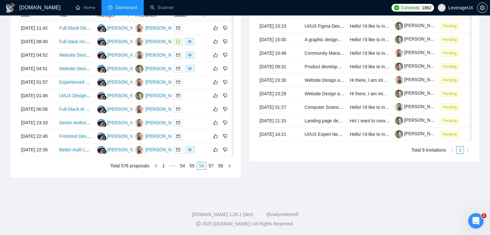
scroll to position [0, 10]
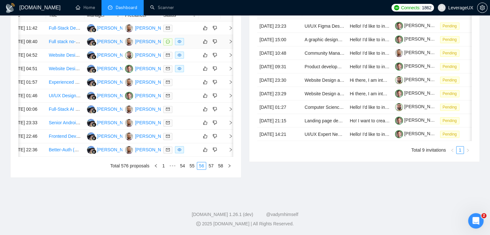
click at [229, 44] on icon "right" at bounding box center [231, 41] width 5 height 5
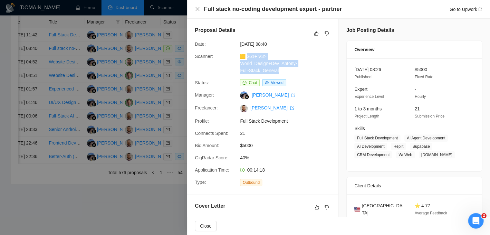
drag, startPoint x: 279, startPoint y: 71, endPoint x: 247, endPoint y: 58, distance: 35.3
click at [247, 58] on div "🟨 $61+ V3> World_Design+Dev_Antony-Full-Stack_General" at bounding box center [272, 63] width 68 height 21
click at [456, 11] on link "Go to Upwork" at bounding box center [466, 9] width 33 height 5
click at [198, 11] on icon "close" at bounding box center [197, 8] width 5 height 5
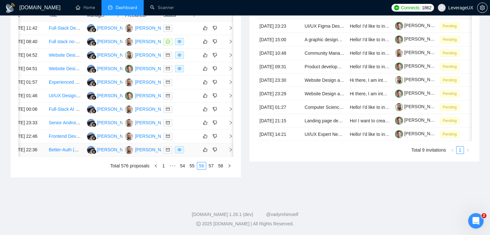
scroll to position [308, 0]
click at [210, 170] on link "57" at bounding box center [211, 165] width 9 height 7
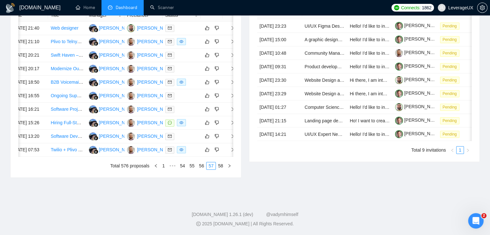
scroll to position [0, 10]
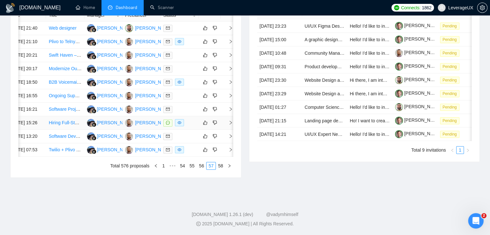
click at [227, 125] on span "right" at bounding box center [228, 123] width 10 height 5
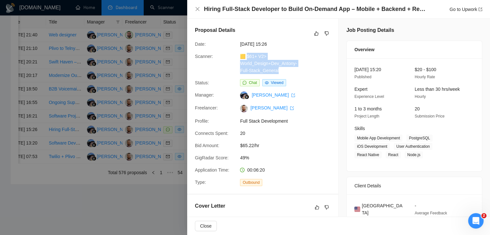
drag, startPoint x: 280, startPoint y: 71, endPoint x: 247, endPoint y: 60, distance: 34.7
click at [247, 60] on div "🟨 $61+ V2> World_Design+Dev_Antony-Full-Stack_General" at bounding box center [272, 63] width 68 height 21
click at [457, 10] on link "Go to Upwork" at bounding box center [466, 9] width 33 height 5
click at [171, 80] on div at bounding box center [245, 117] width 490 height 235
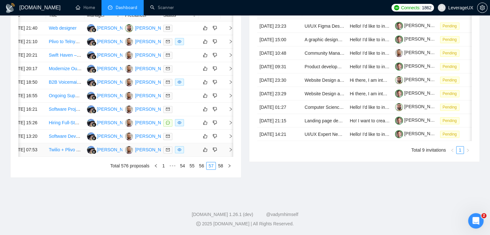
scroll to position [308, 0]
click at [220, 170] on link "58" at bounding box center [220, 165] width 9 height 7
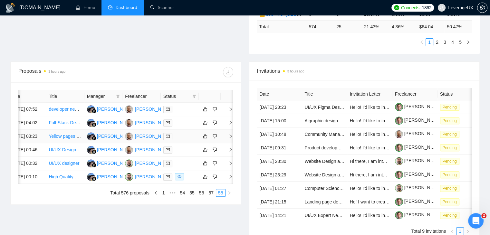
scroll to position [201, 0]
